Goal: Navigation & Orientation: Go to known website

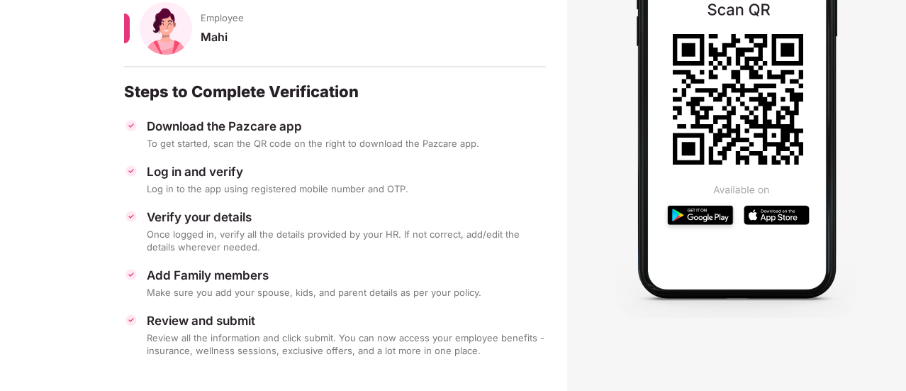
scroll to position [199, 0]
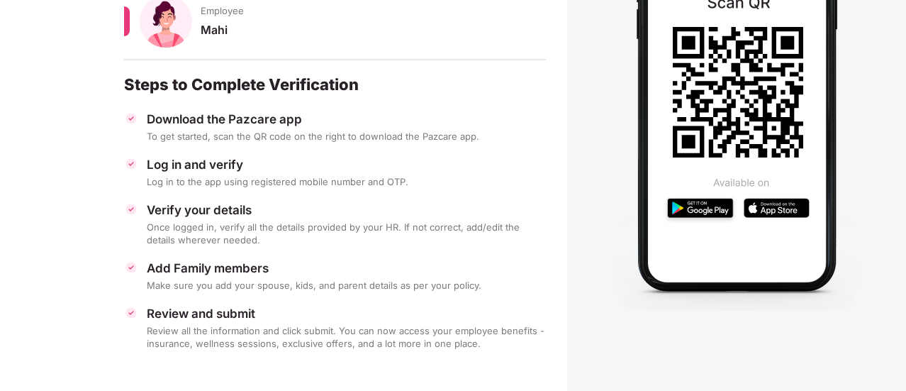
click at [452, 289] on div "Make sure you add your spouse, kids, and parent details as per your policy." at bounding box center [346, 285] width 399 height 13
click at [492, 372] on section "Welcome to Pazcare Login using Pazcare mobile app by scanning the QR Employee M…" at bounding box center [283, 119] width 567 height 545
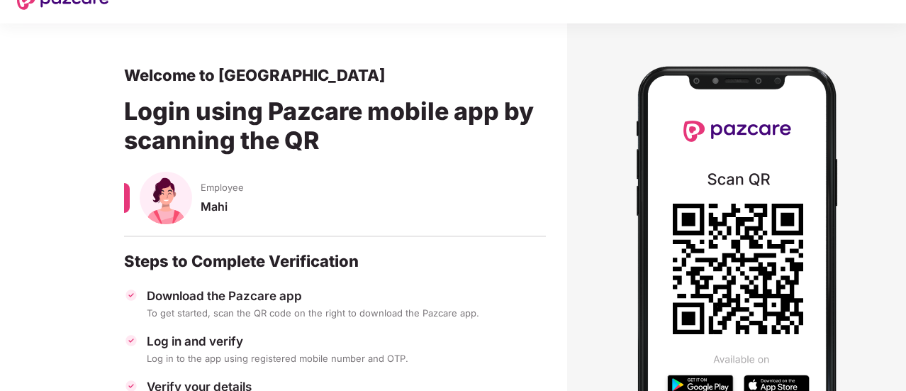
scroll to position [15, 0]
